Goal: Find specific page/section: Find specific page/section

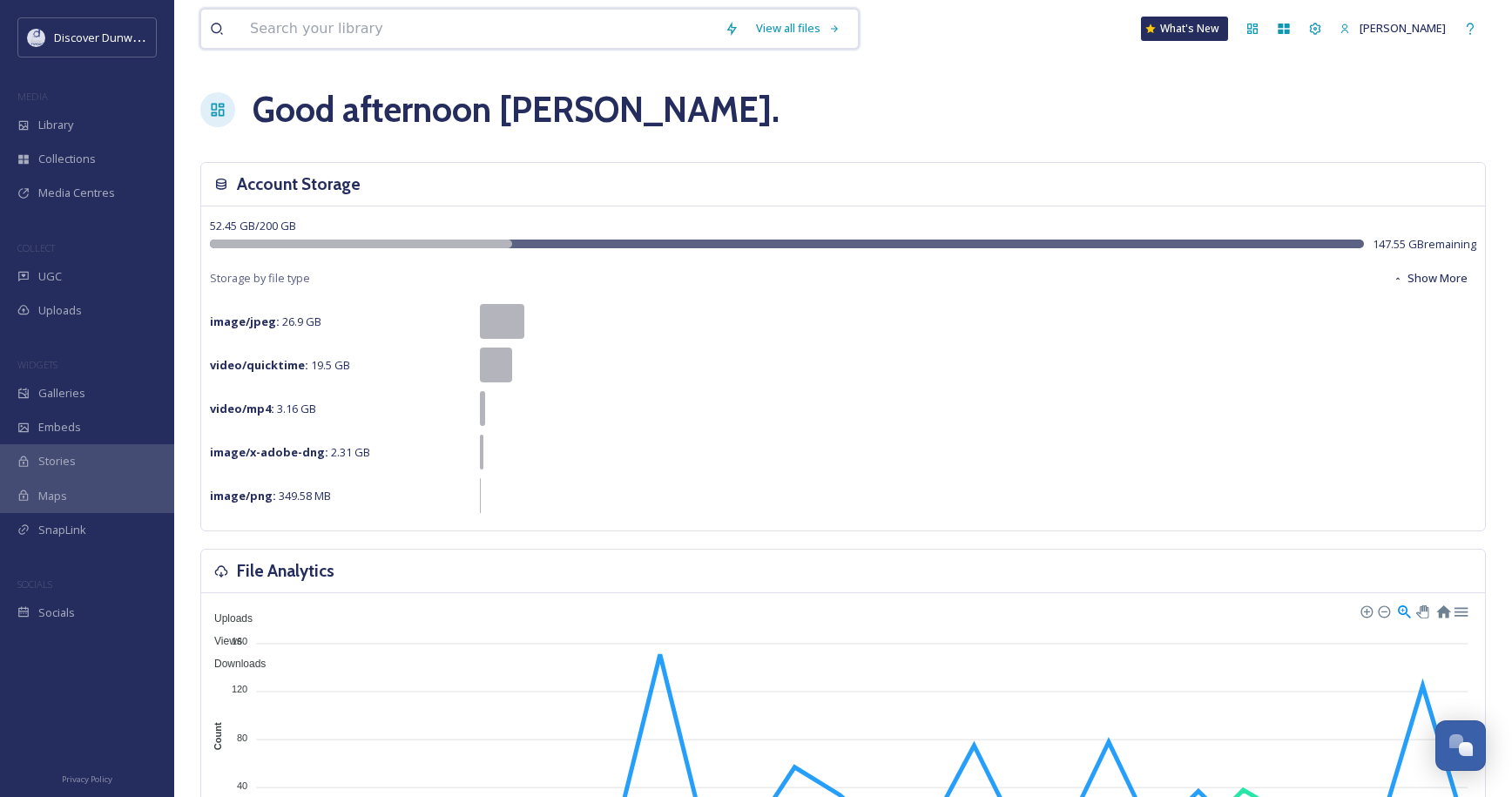
click at [558, 47] on input at bounding box center [478, 28] width 475 height 38
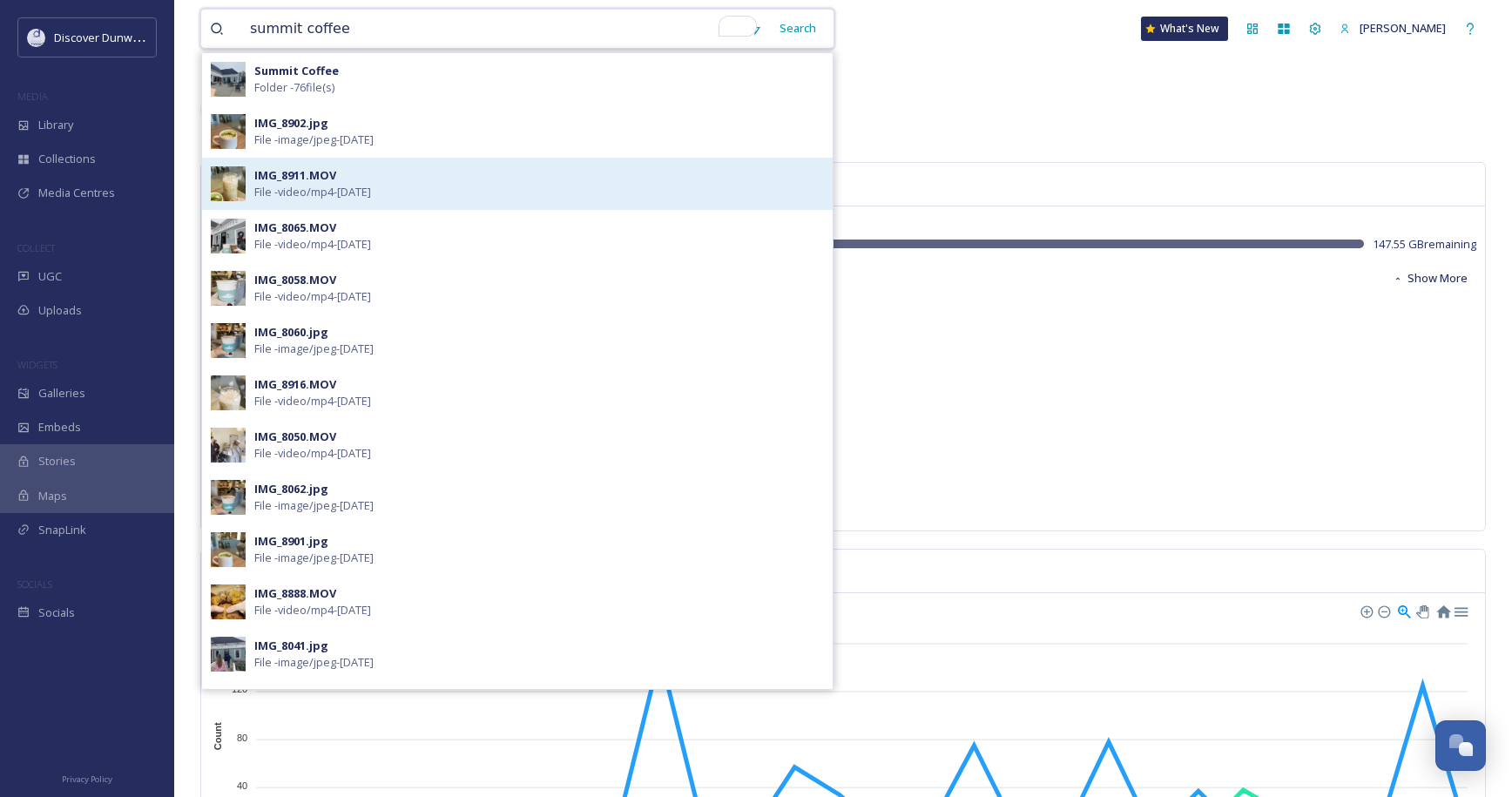
type input "summit coffee"
click at [539, 175] on div "IMG_8911.MOV File - video/mp4 - [DATE]" at bounding box center [538, 183] width 569 height 33
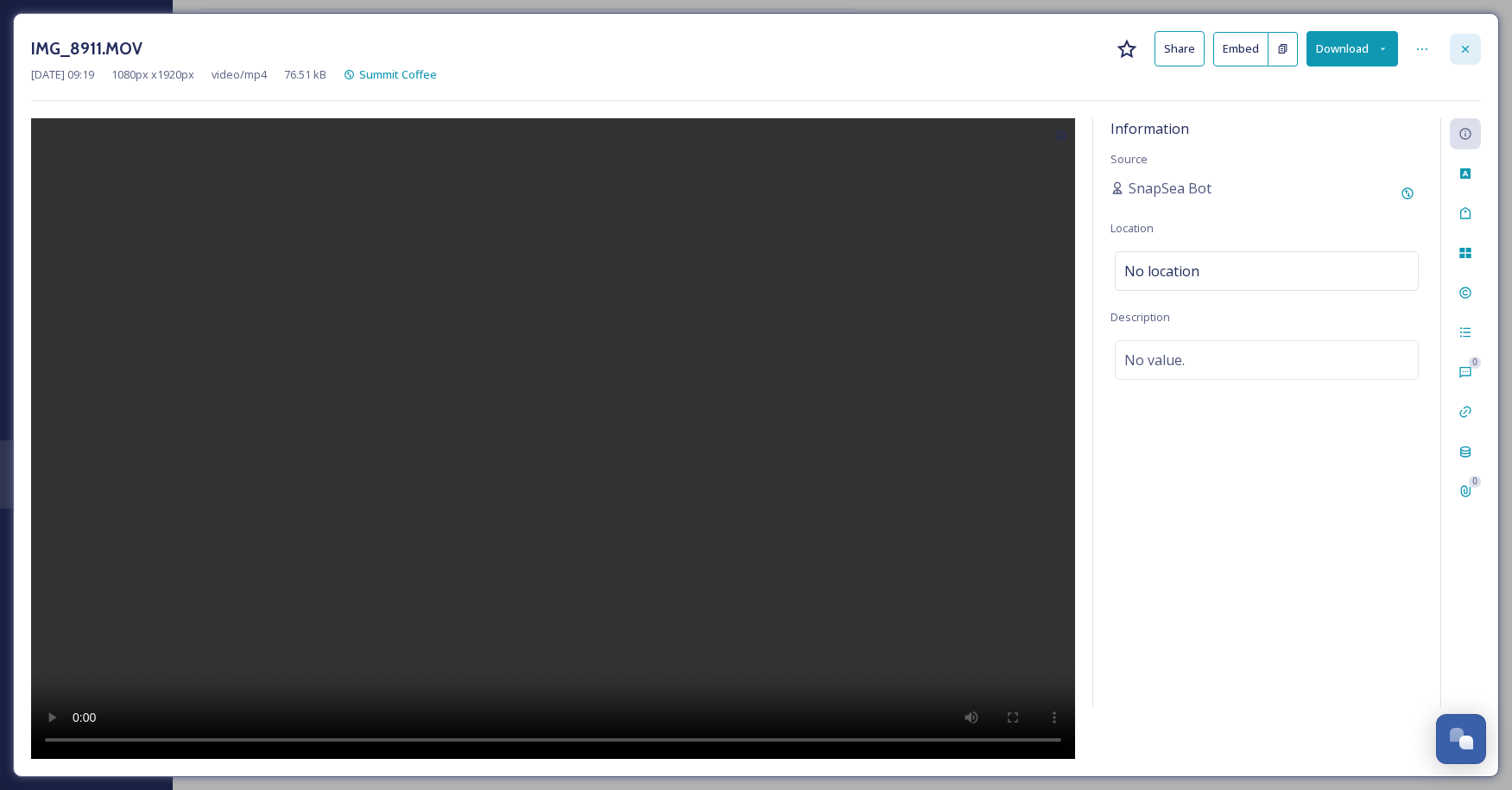
click at [1457, 57] on div at bounding box center [1464, 49] width 31 height 31
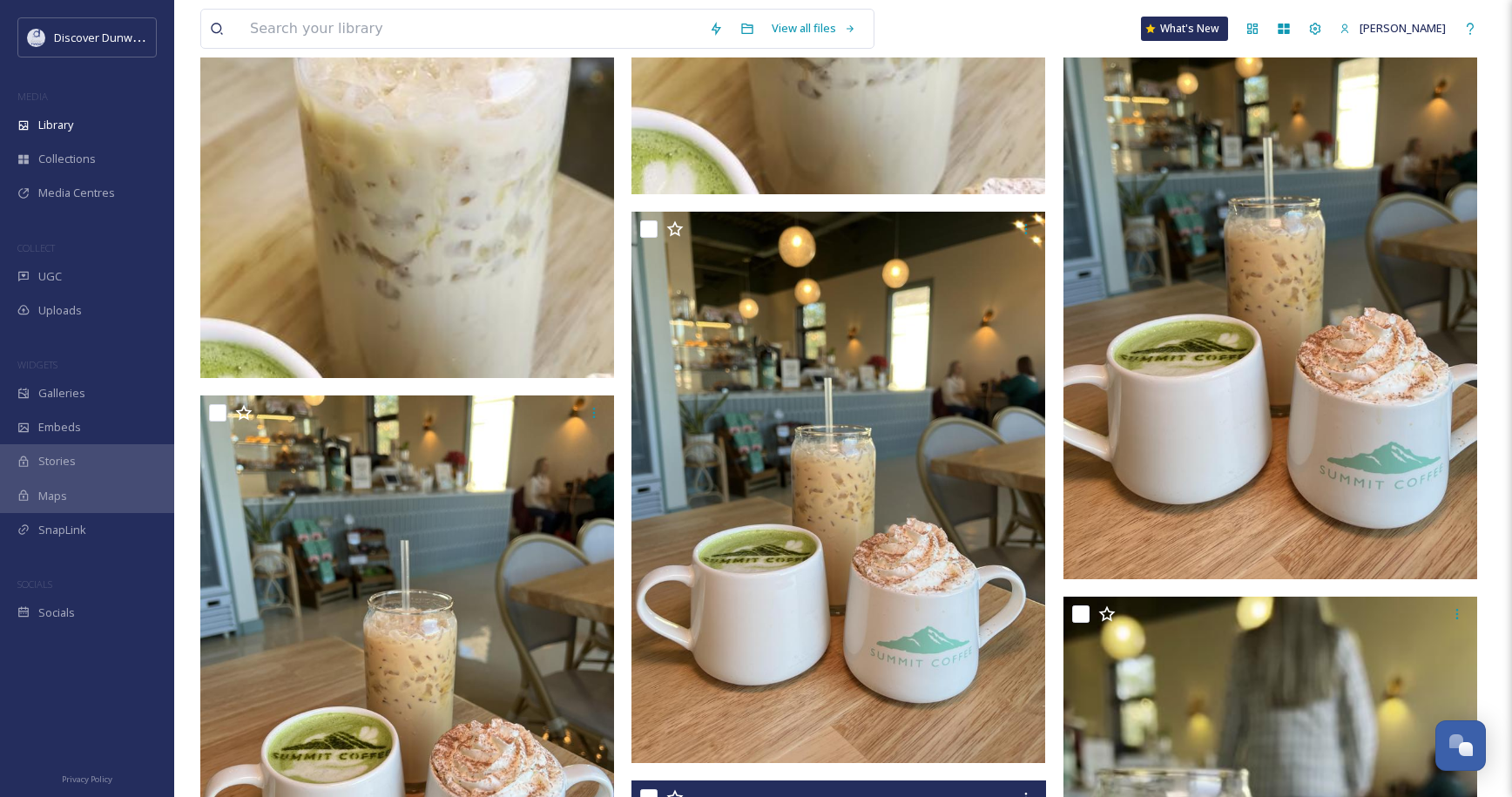
scroll to position [4339, 0]
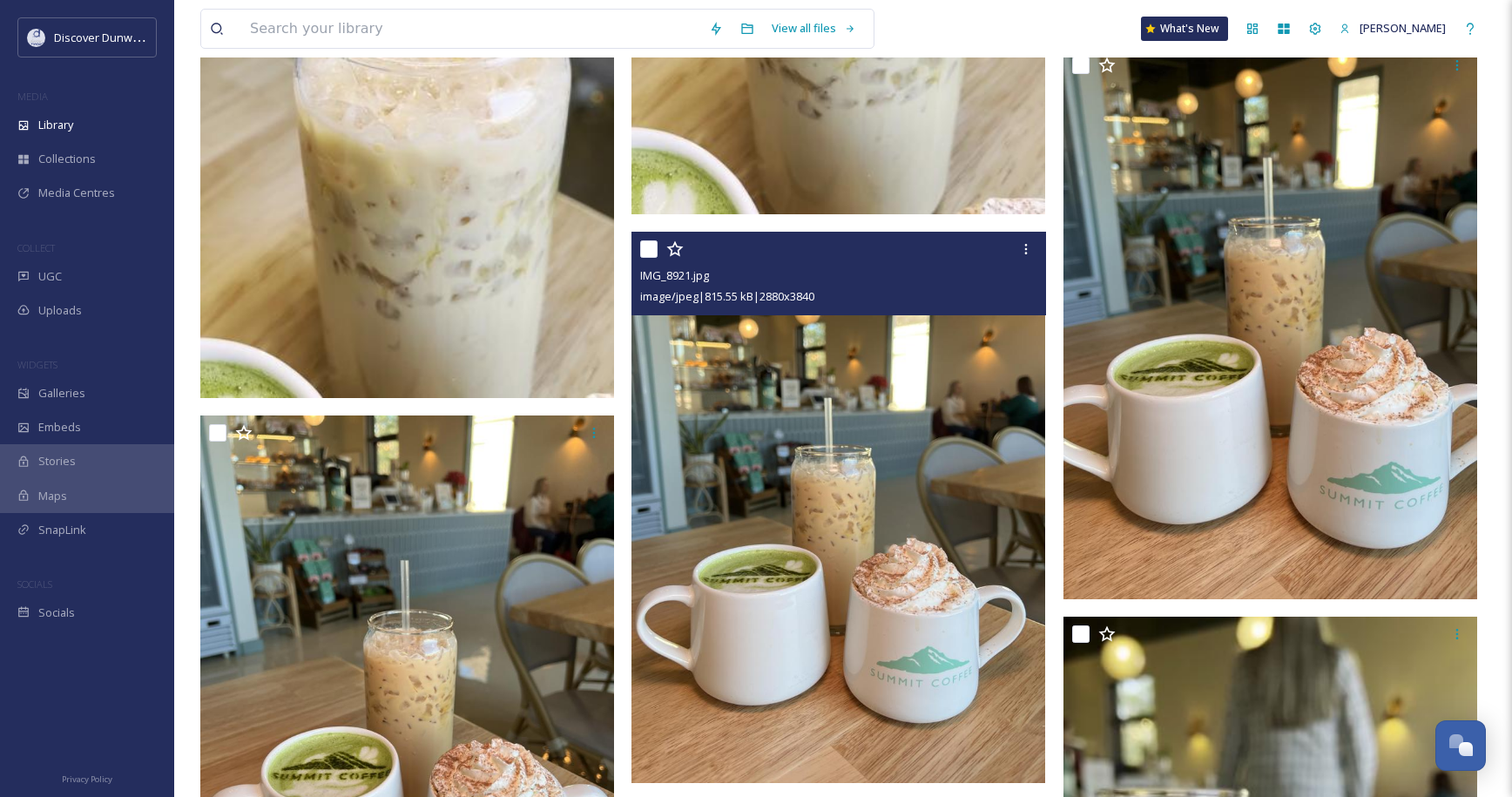
click at [902, 605] on img at bounding box center [838, 507] width 413 height 551
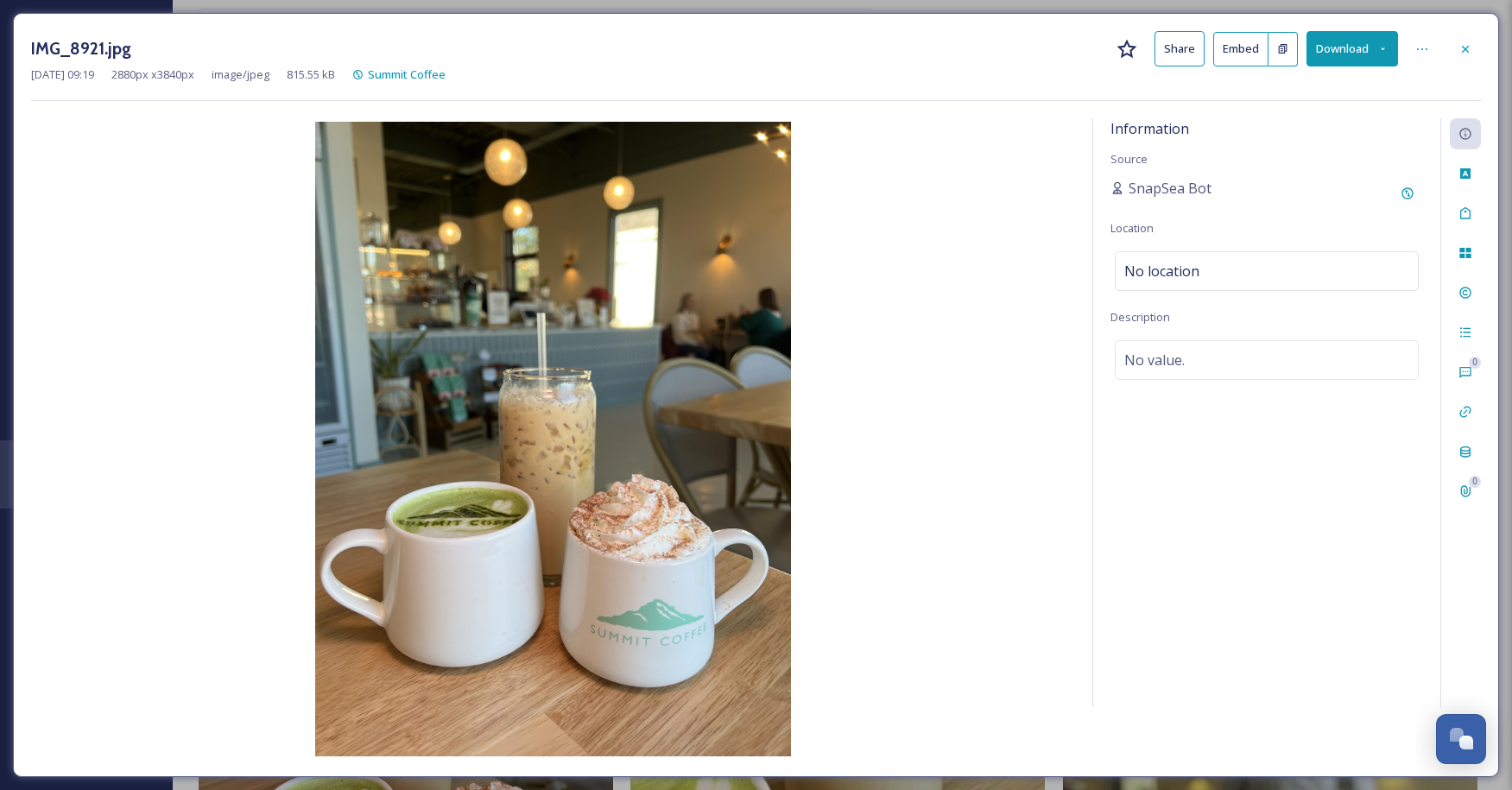
click at [1456, 43] on div at bounding box center [1464, 49] width 31 height 31
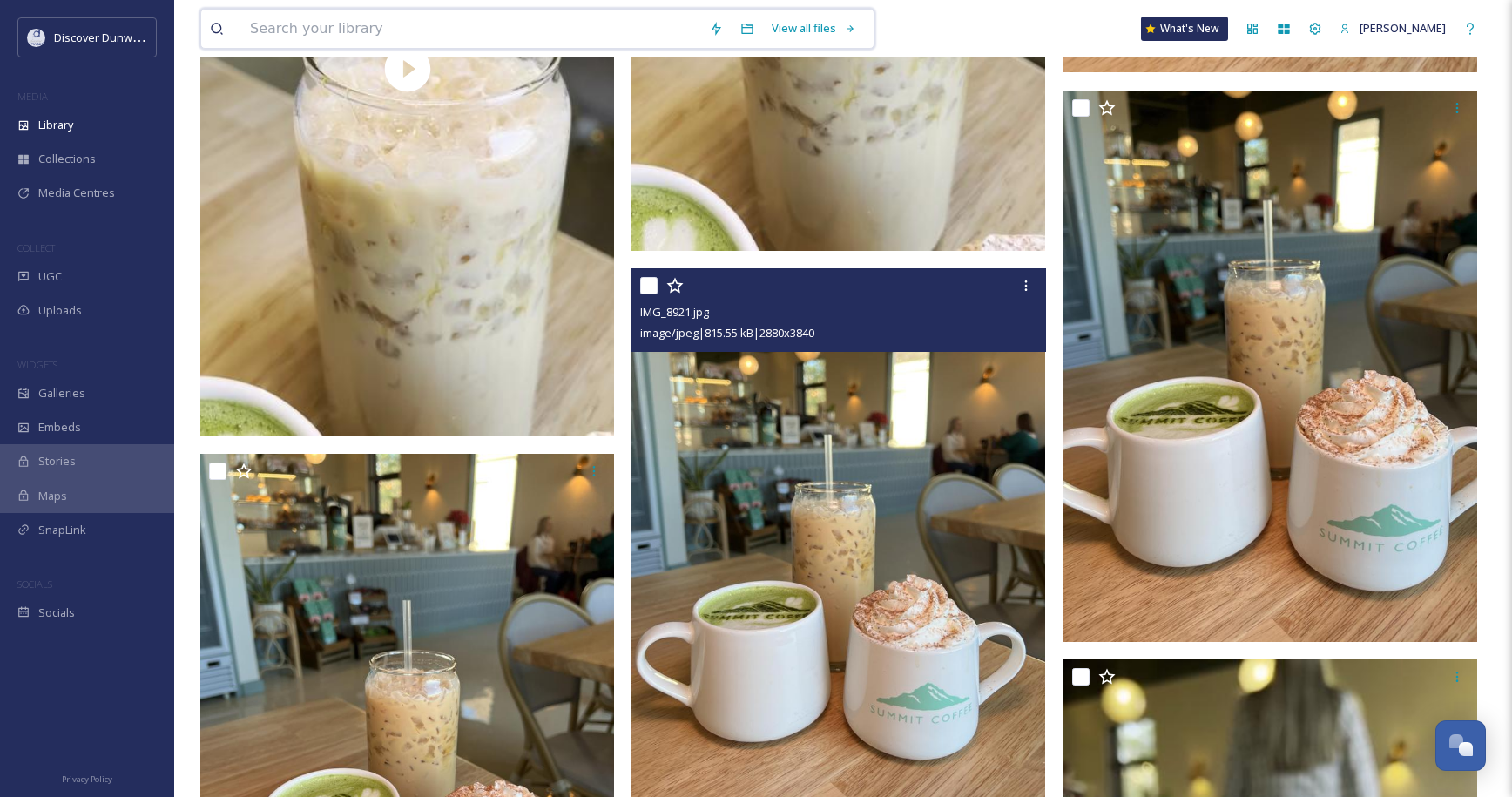
click at [593, 28] on input at bounding box center [470, 28] width 459 height 38
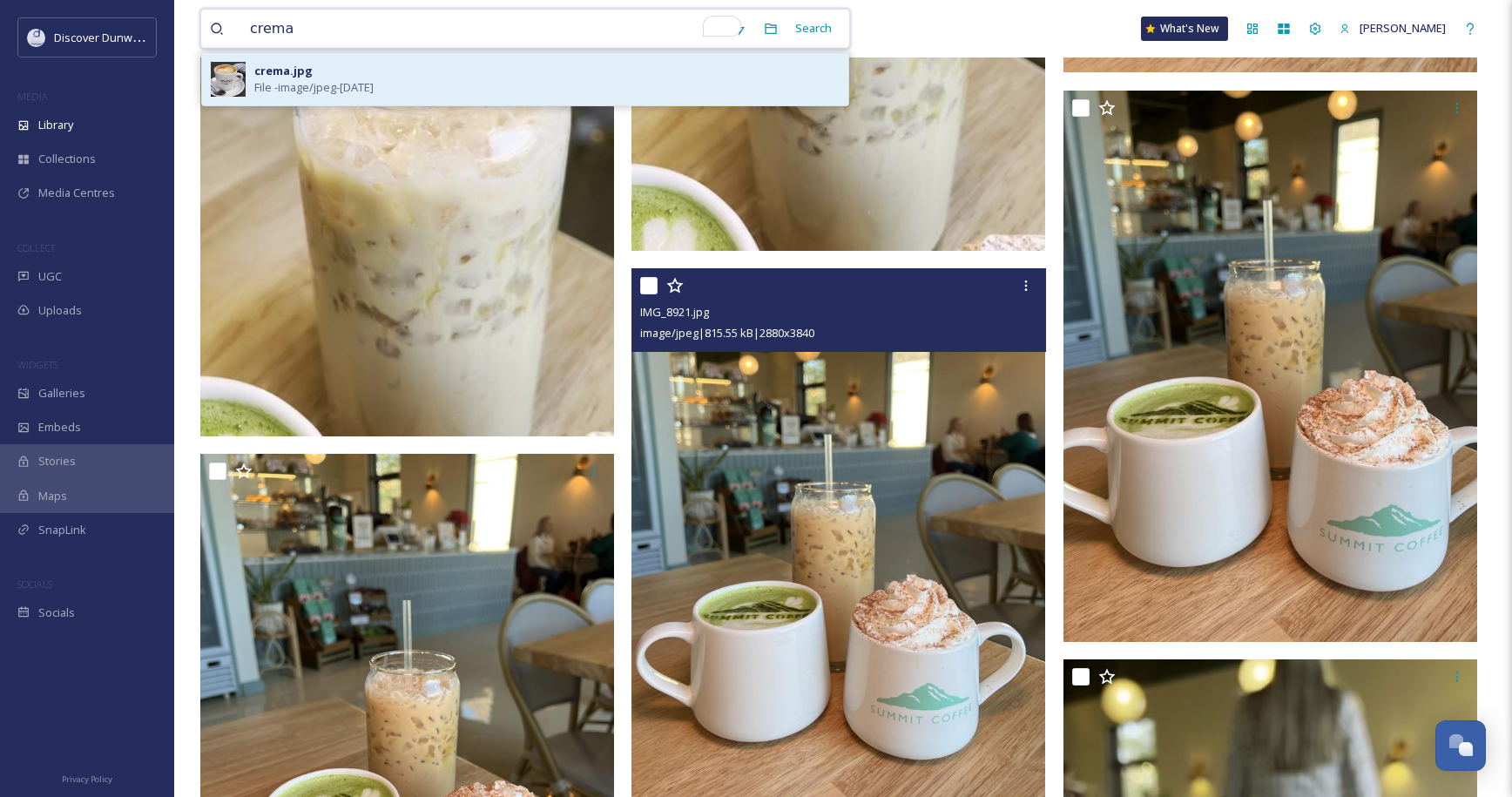
type input "crema"
click at [572, 66] on div "crema.jpg File - image/jpeg - [DATE]" at bounding box center [546, 78] width 585 height 33
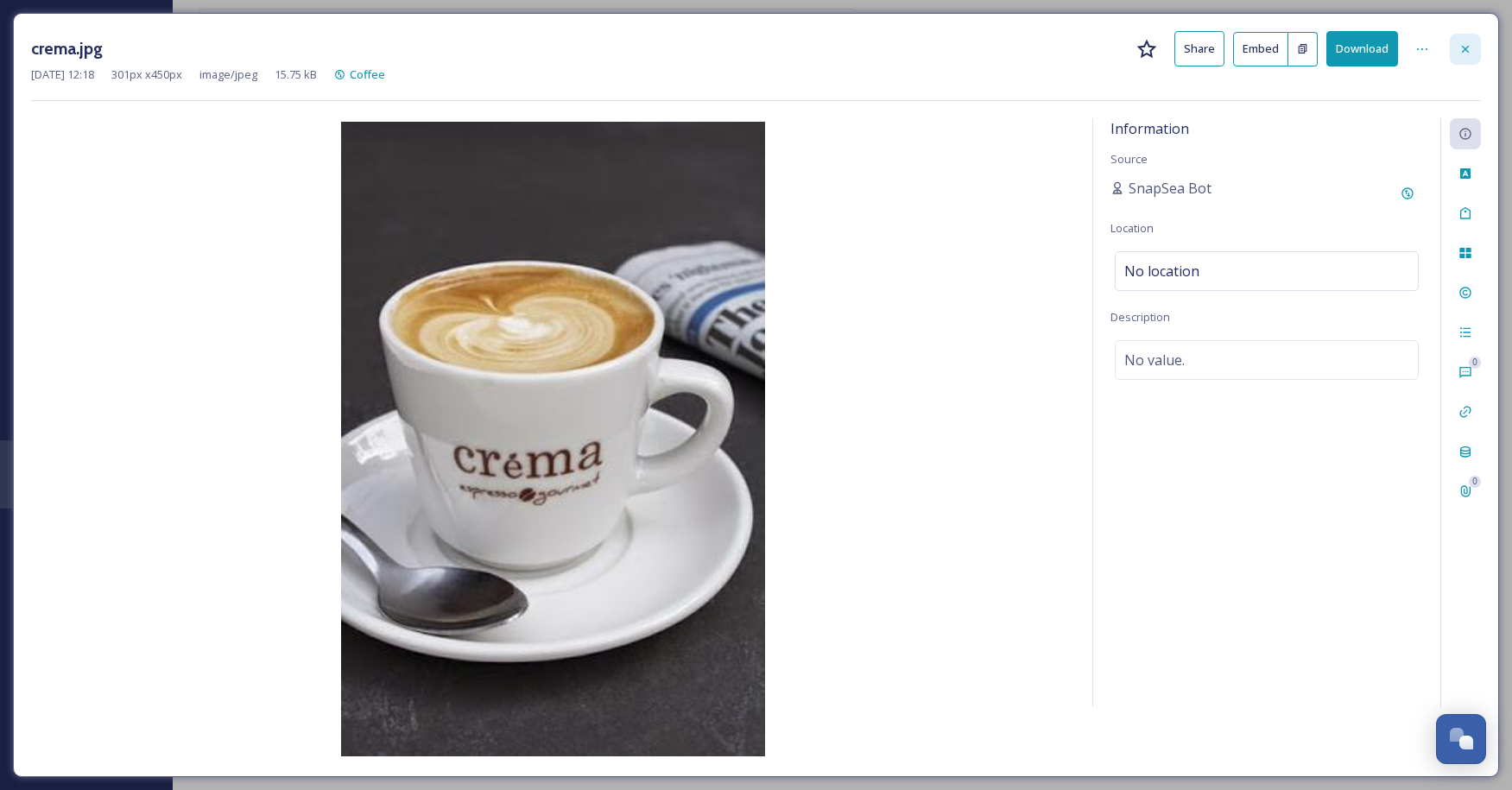
click at [1464, 46] on icon at bounding box center [1465, 49] width 14 height 14
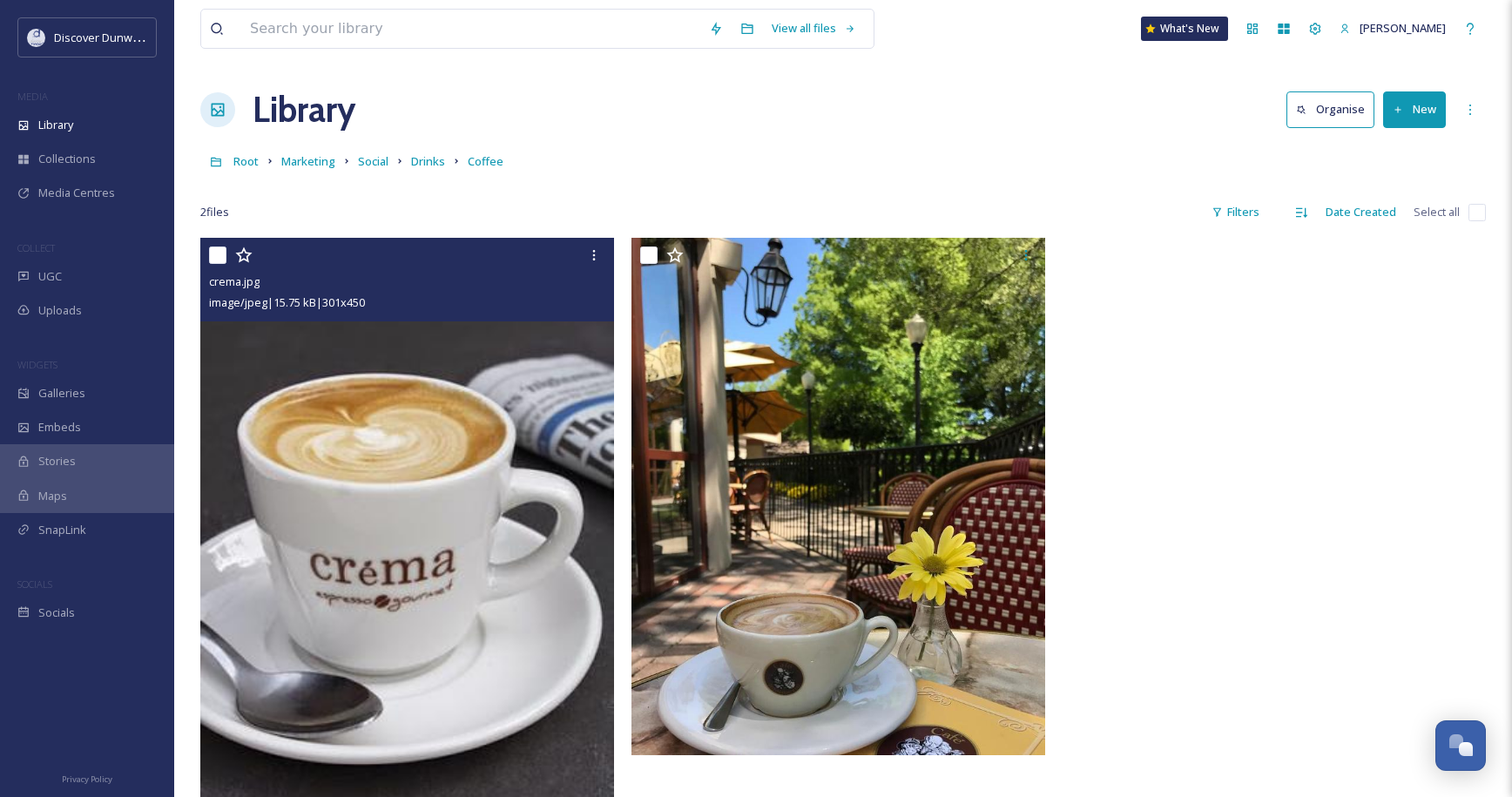
click at [503, 452] on img at bounding box center [407, 547] width 413 height 618
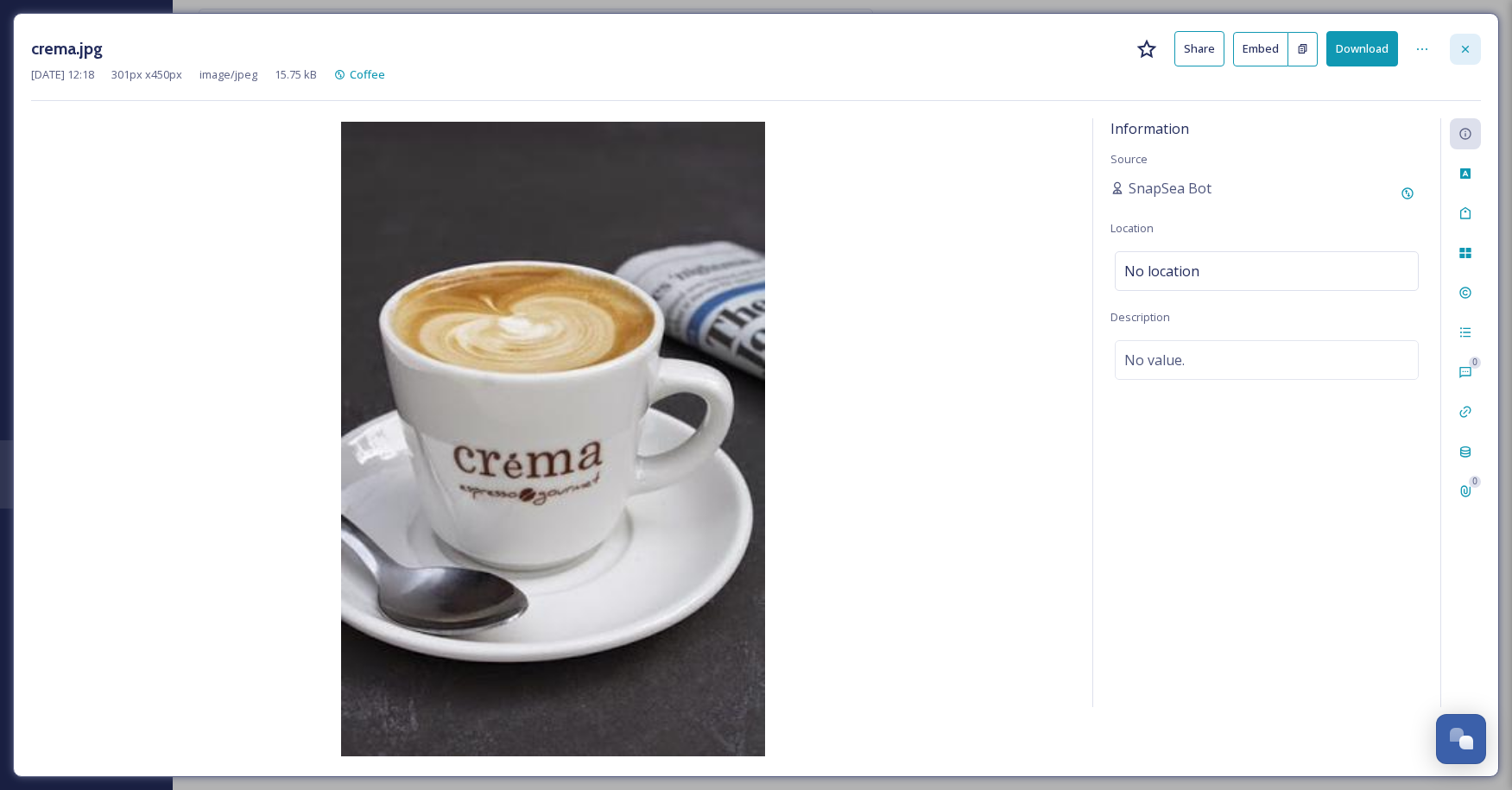
click at [1468, 41] on div at bounding box center [1464, 49] width 31 height 31
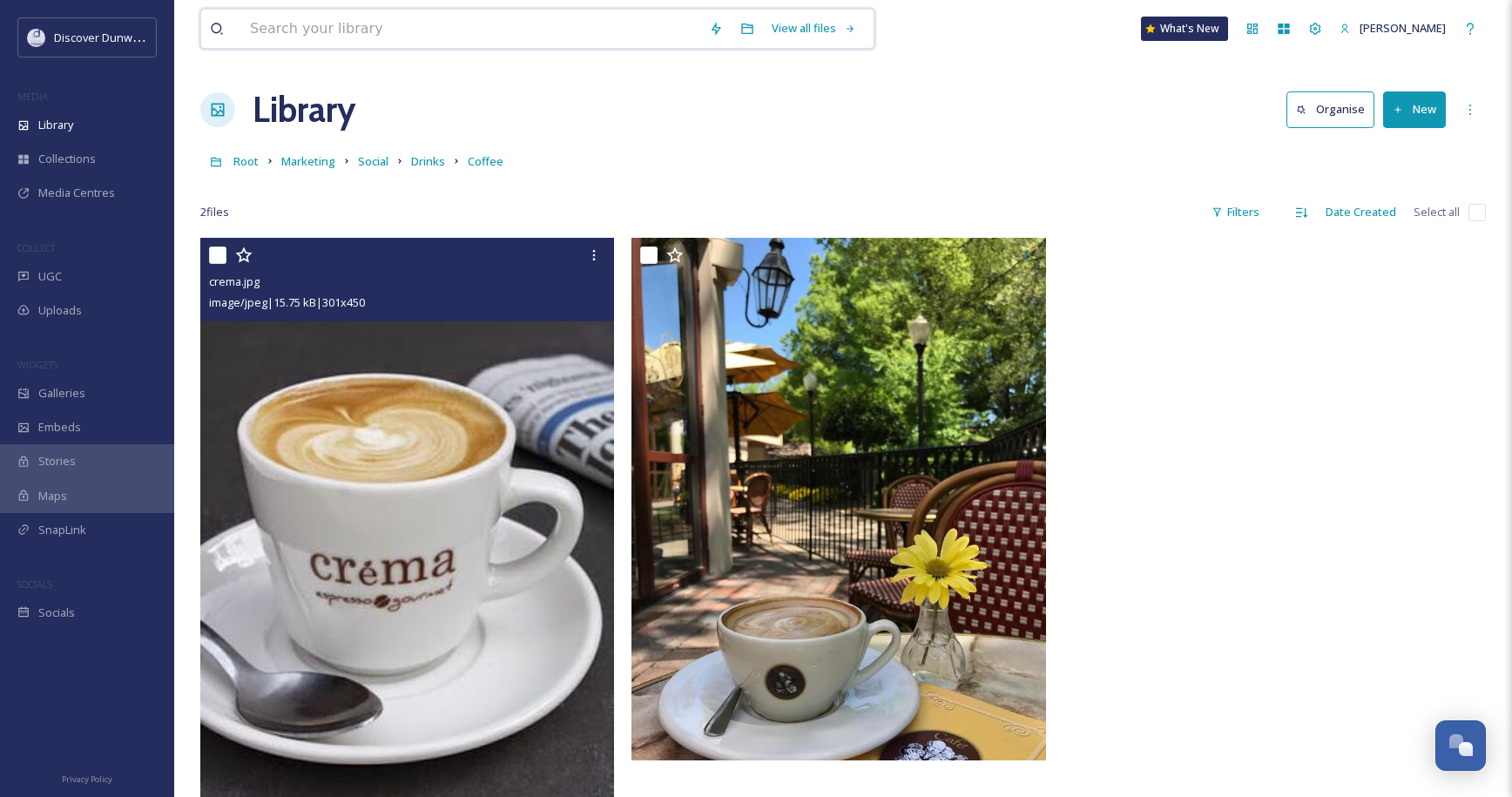
click at [604, 20] on input at bounding box center [470, 28] width 459 height 38
click at [604, 20] on input "To enrich screen reader interactions, please activate Accessibility in Grammarl…" at bounding box center [470, 28] width 459 height 38
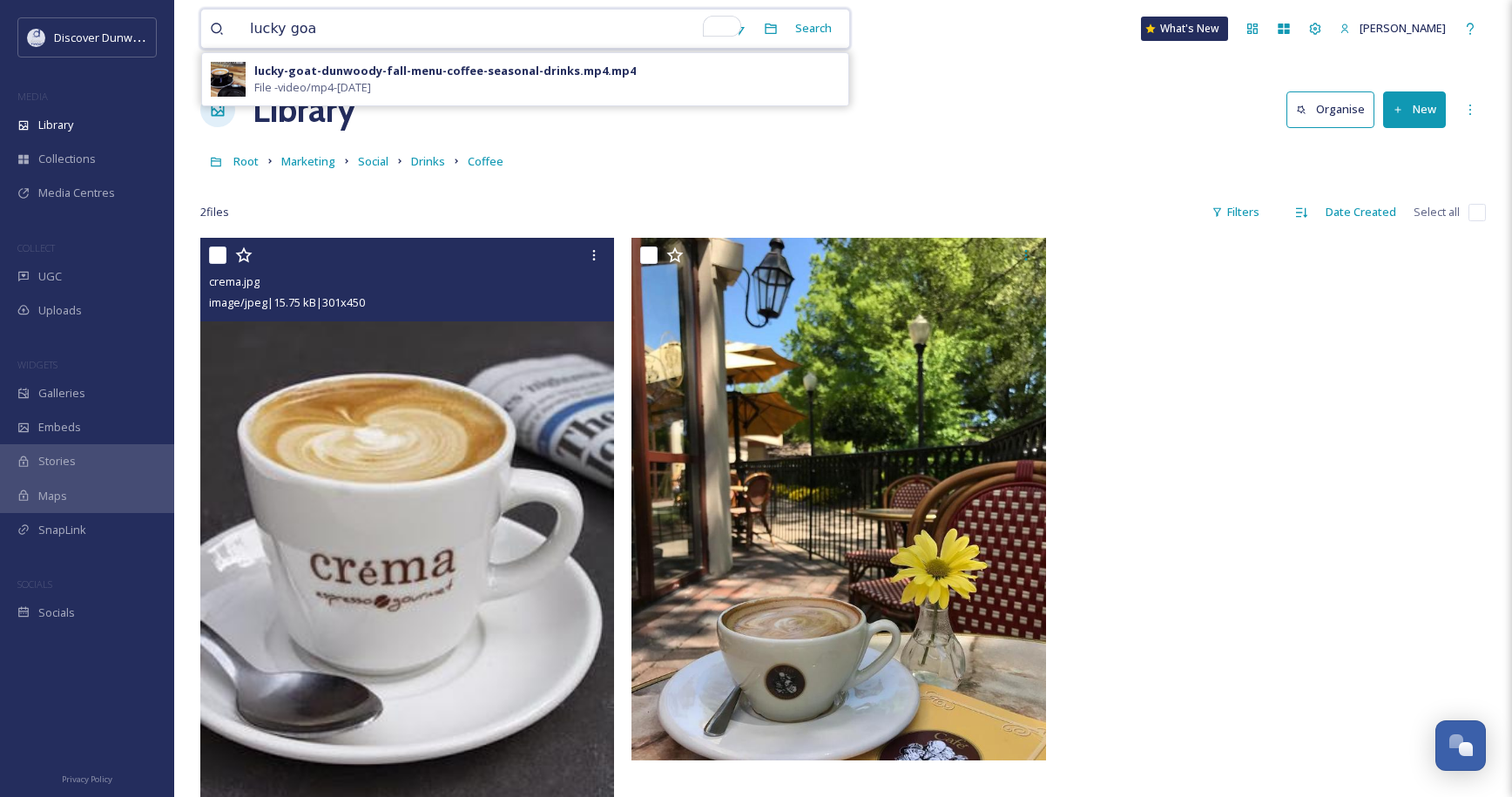
type input "lucky goat"
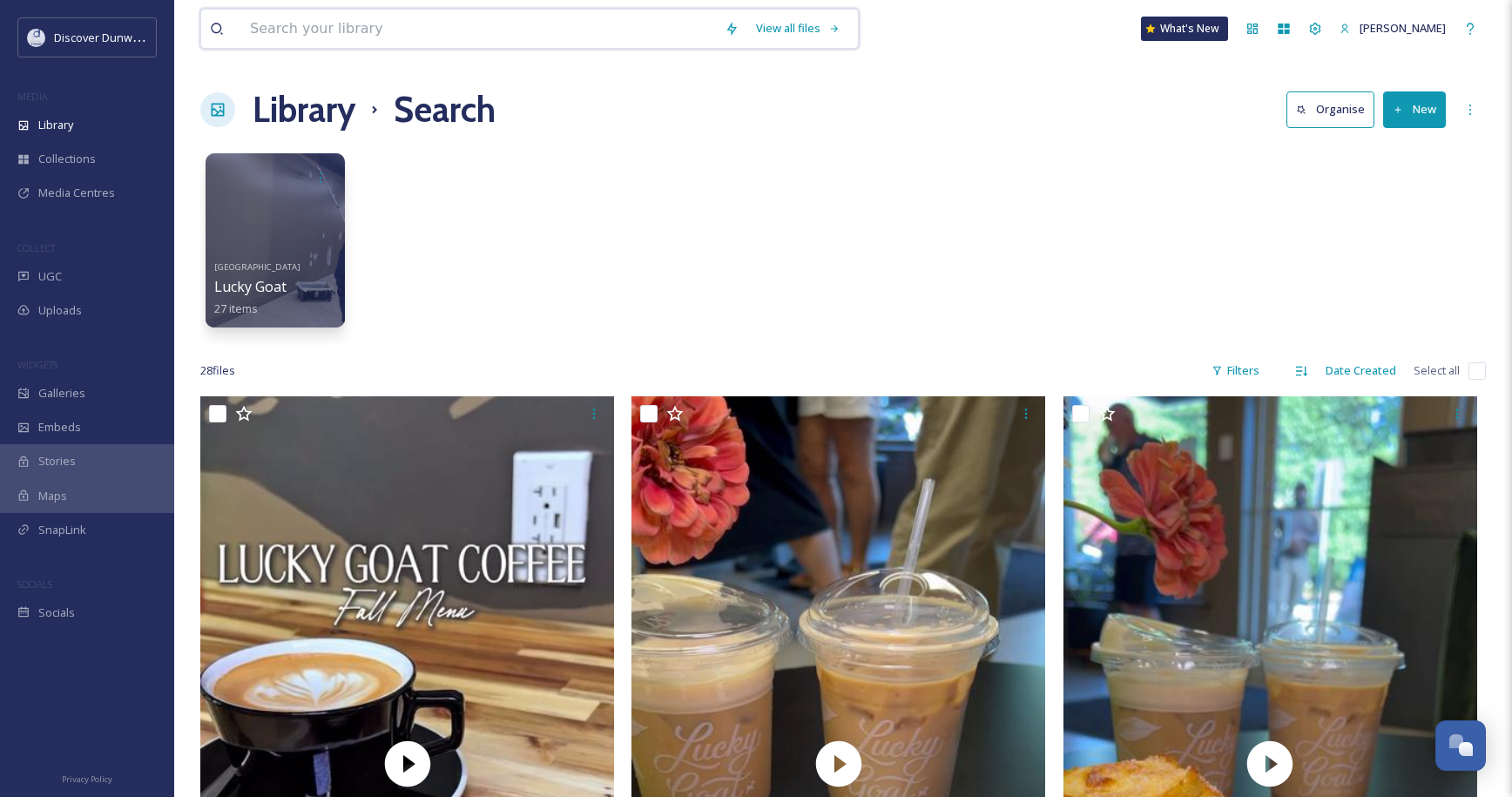
click at [523, 23] on input at bounding box center [478, 28] width 475 height 38
type input "valor coffee"
